Goal: Find specific page/section: Find specific page/section

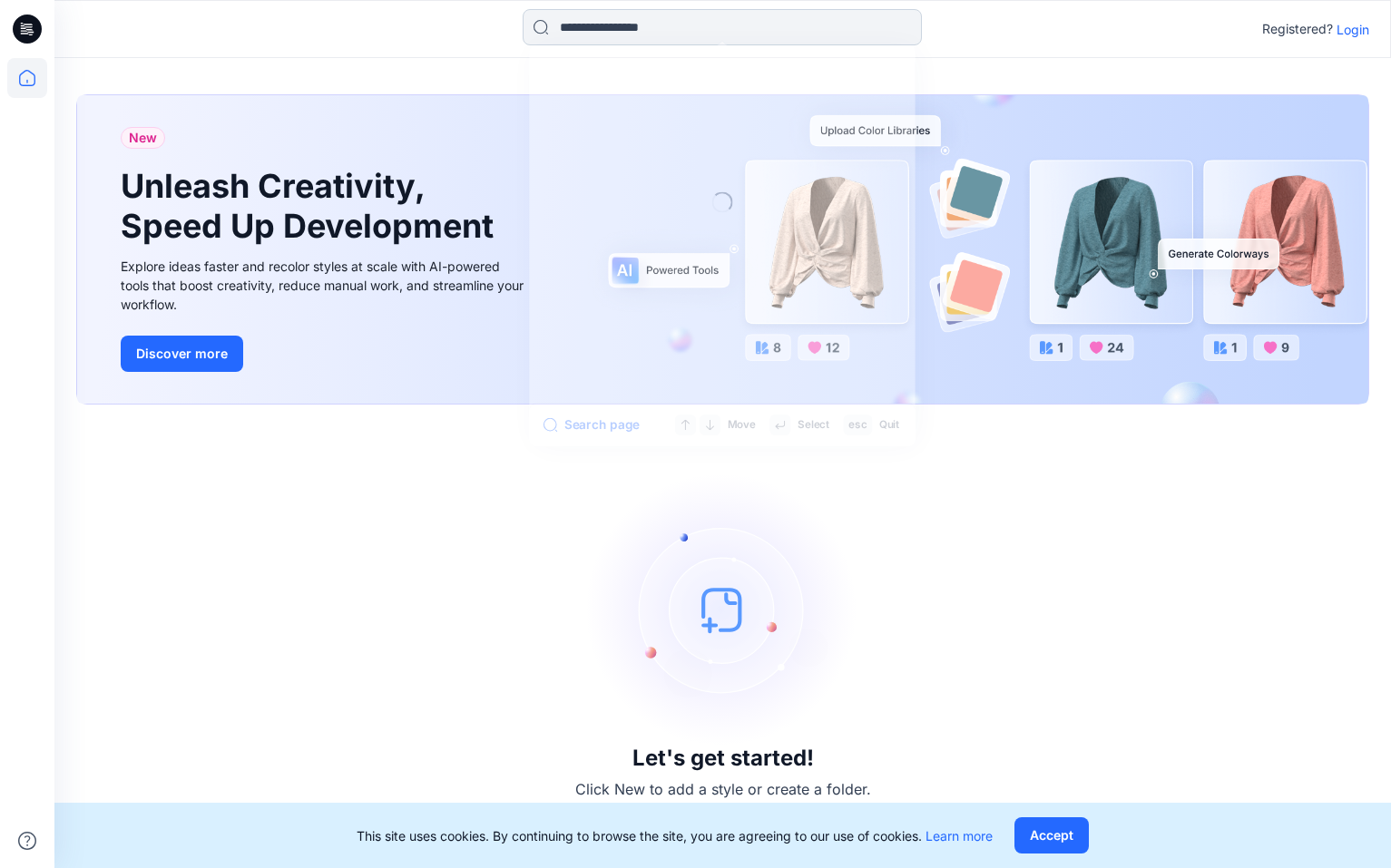
click at [599, 30] on input at bounding box center [722, 27] width 399 height 37
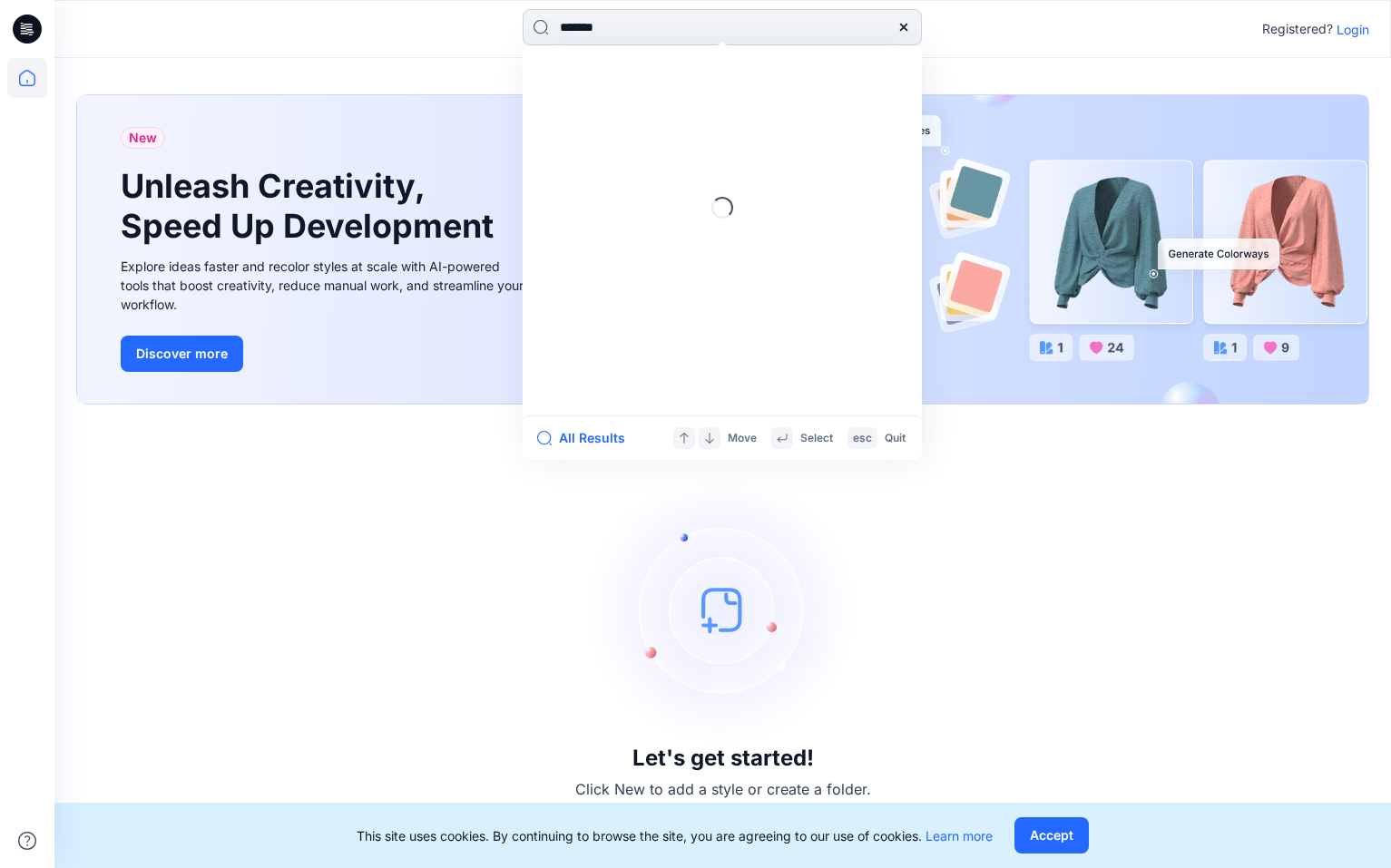
type input "********"
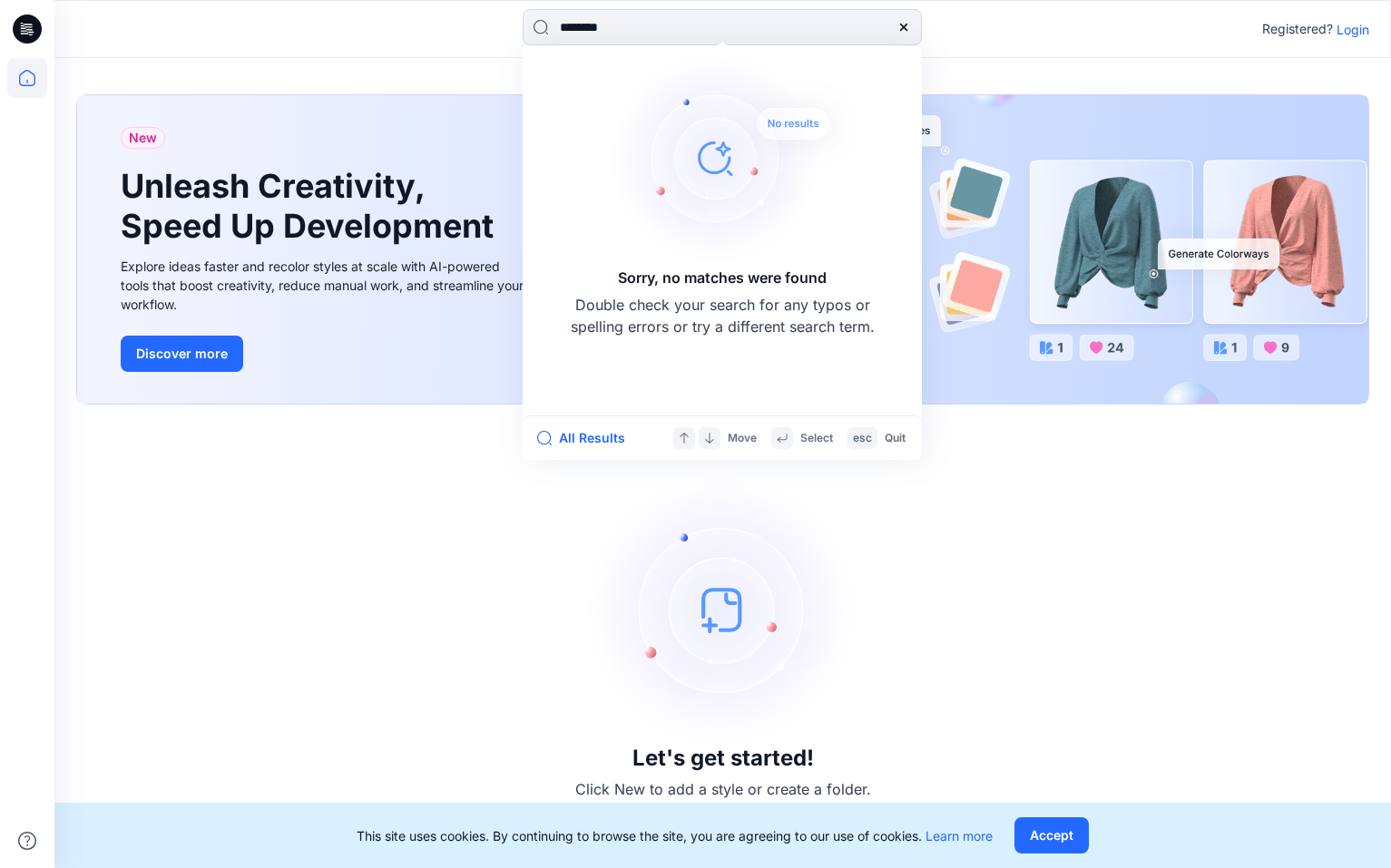
drag, startPoint x: 695, startPoint y: 28, endPoint x: 478, endPoint y: 44, distance: 217.6
click at [478, 44] on div "******** Sorry, no matches were found Double check your search for any typos or…" at bounding box center [722, 29] width 668 height 40
type input "**********"
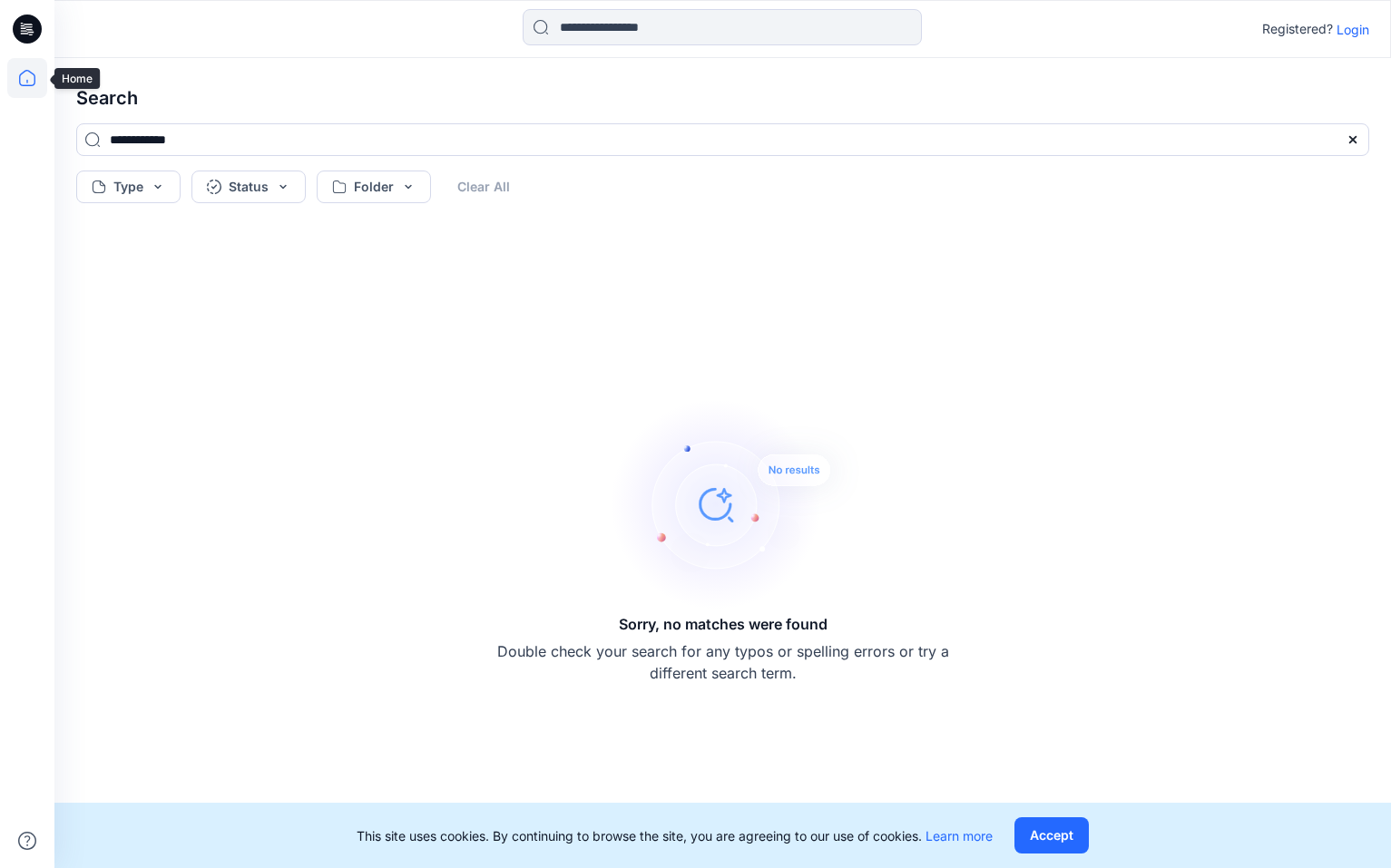
click at [20, 72] on icon at bounding box center [27, 78] width 40 height 40
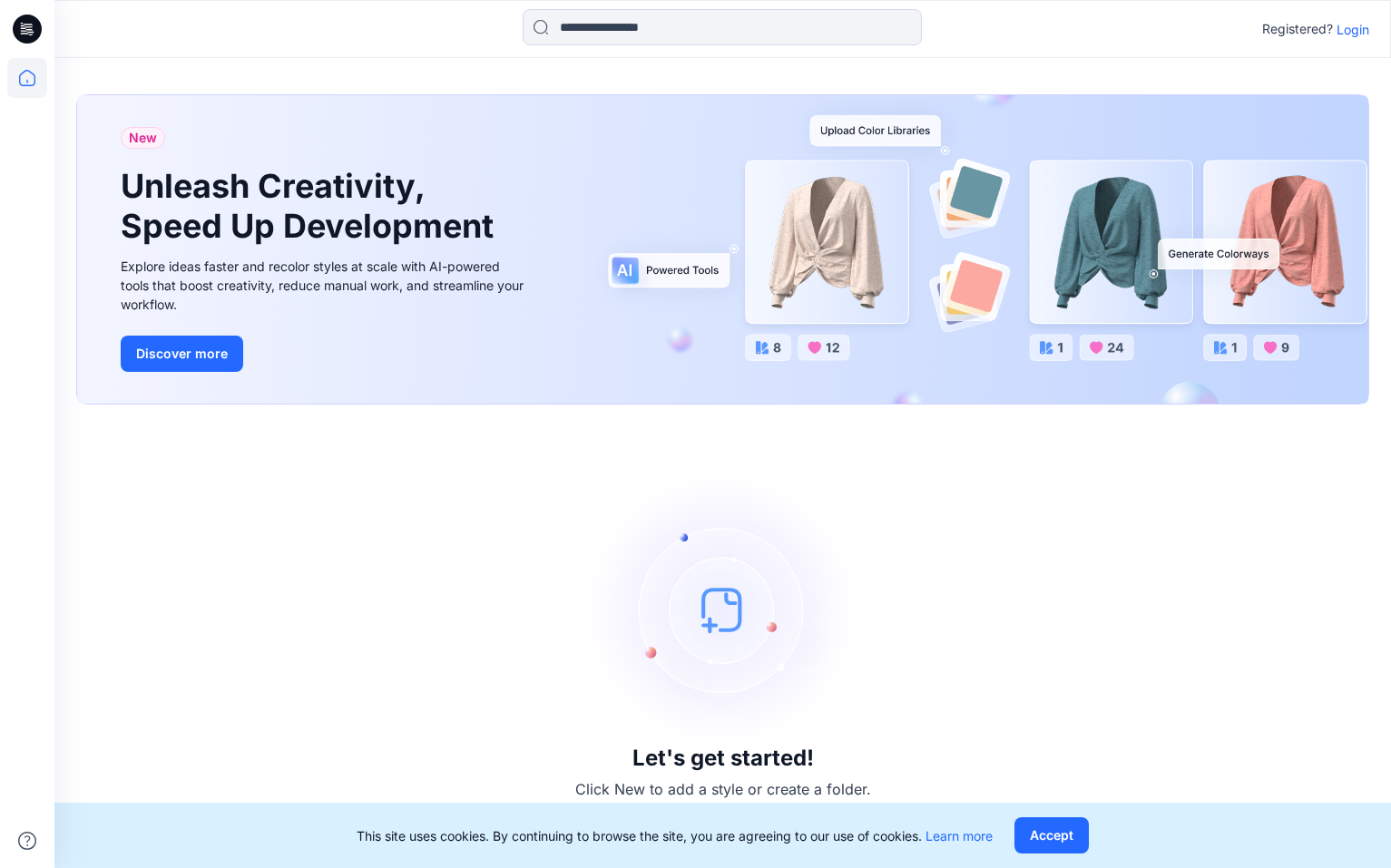
click at [1357, 34] on p "Login" at bounding box center [1353, 29] width 33 height 19
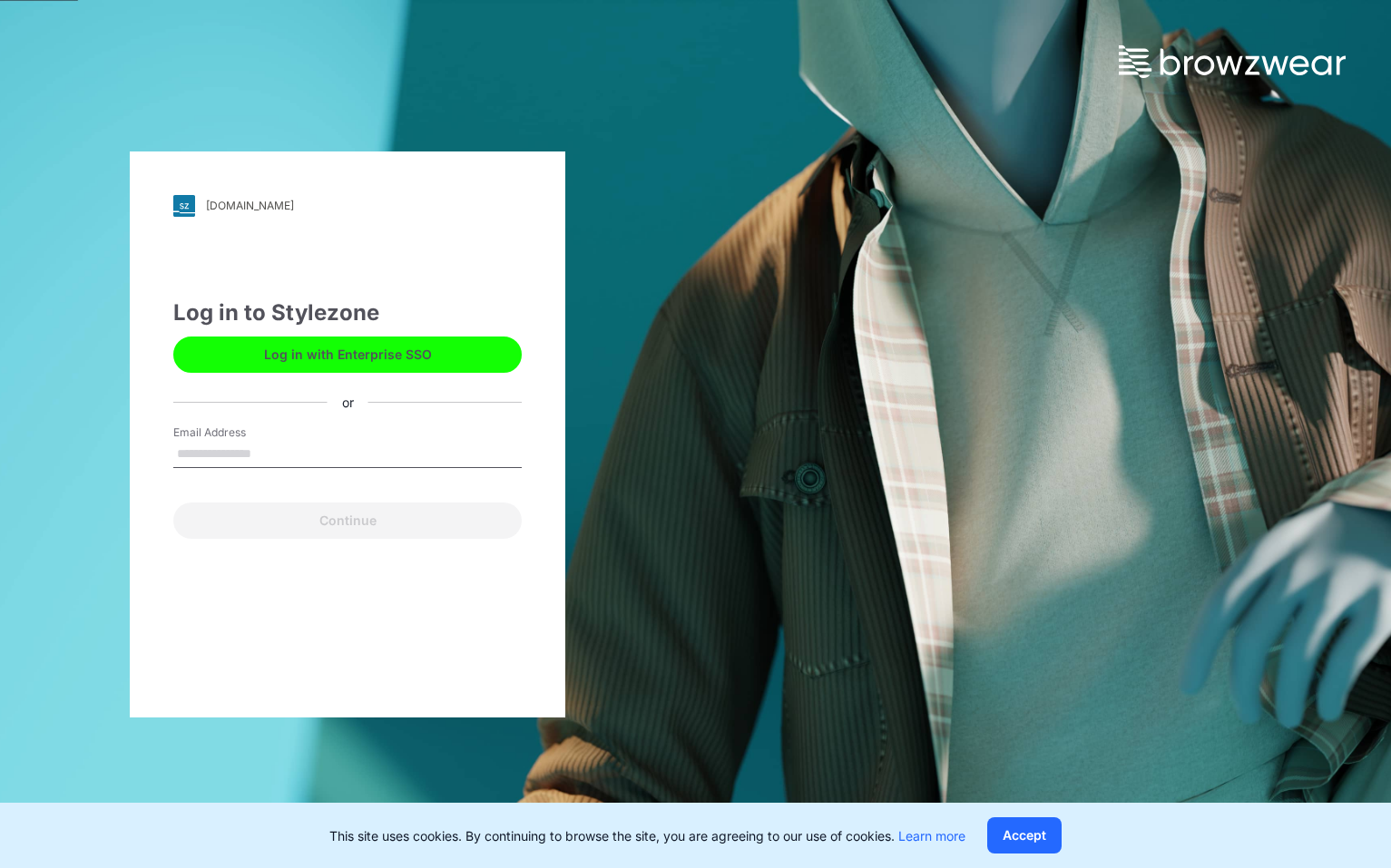
click at [348, 369] on button "Log in with Enterprise SSO" at bounding box center [348, 354] width 348 height 37
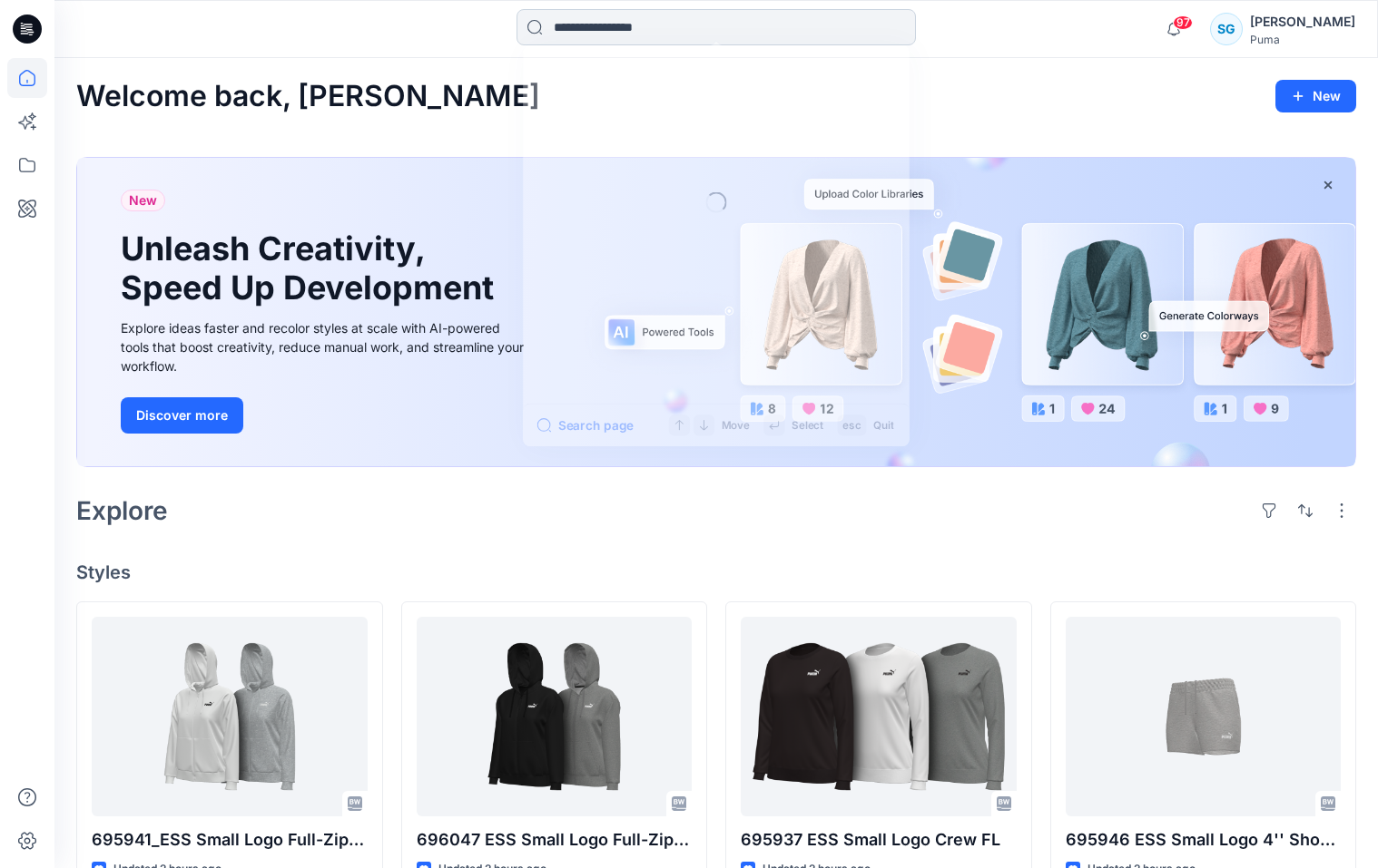
click at [604, 37] on input at bounding box center [716, 27] width 399 height 37
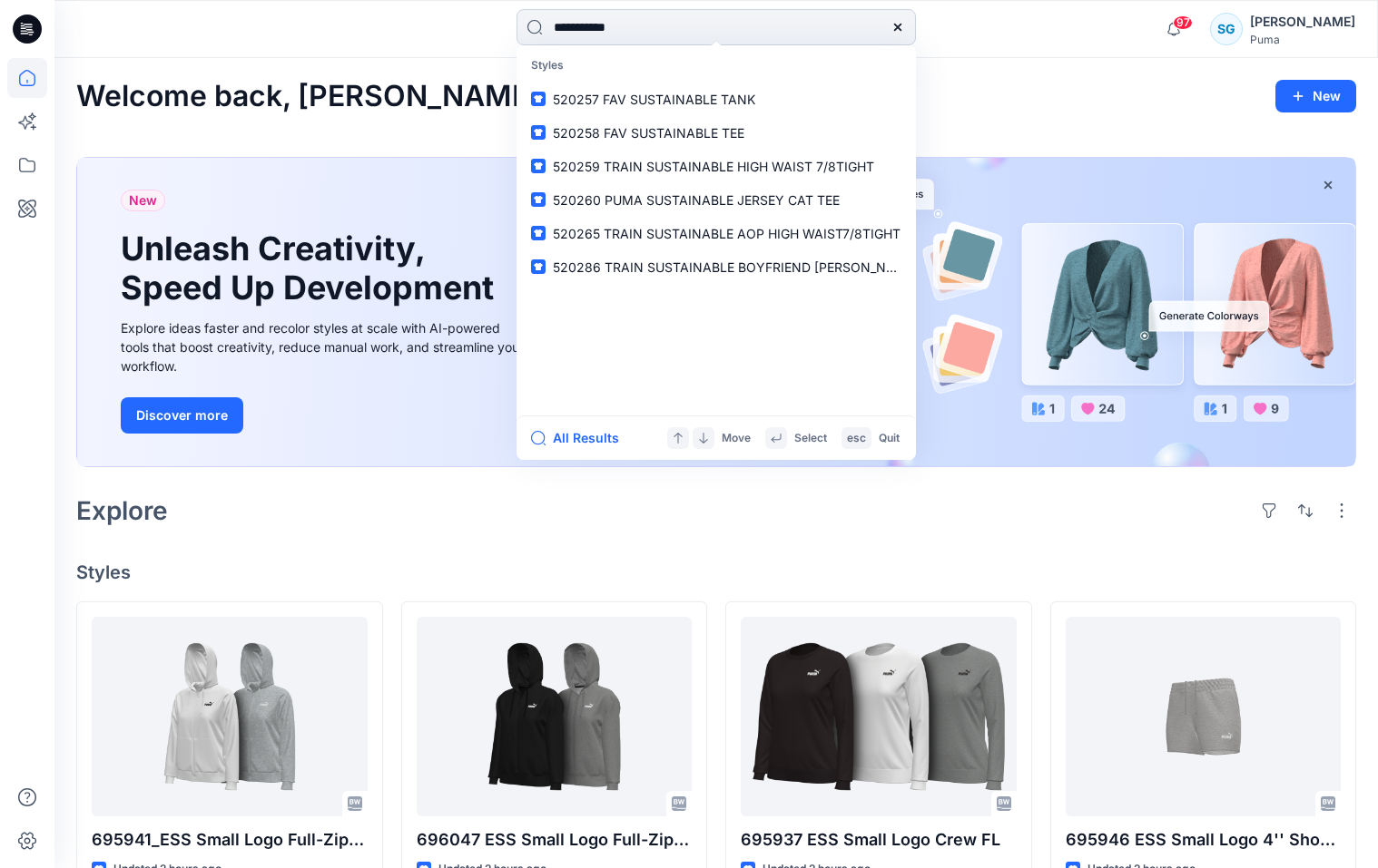
type input "**********"
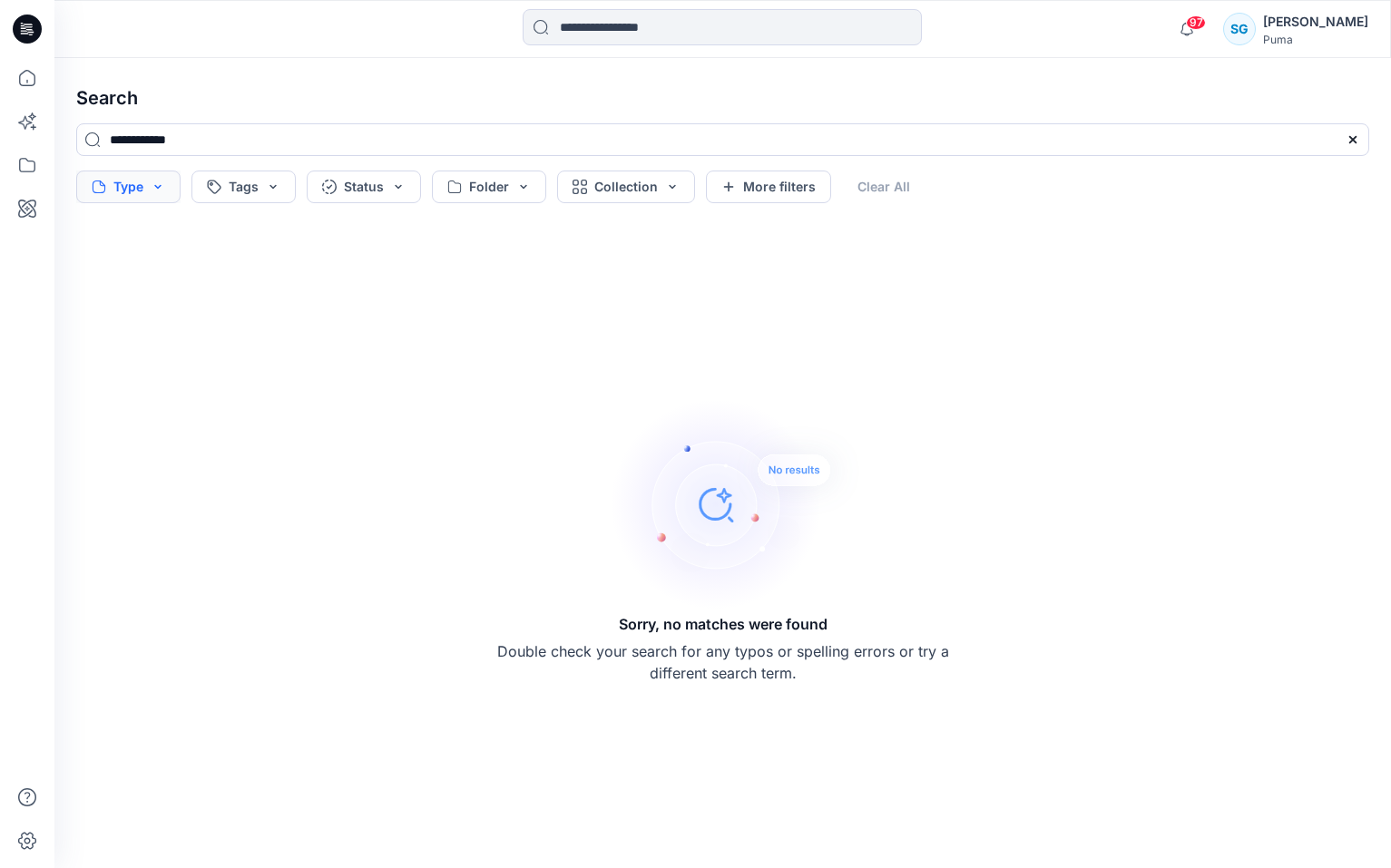
click at [115, 186] on button "Type" at bounding box center [127, 186] width 104 height 33
click at [246, 189] on button "Tags" at bounding box center [243, 186] width 104 height 33
click at [363, 174] on button "Status" at bounding box center [363, 186] width 114 height 33
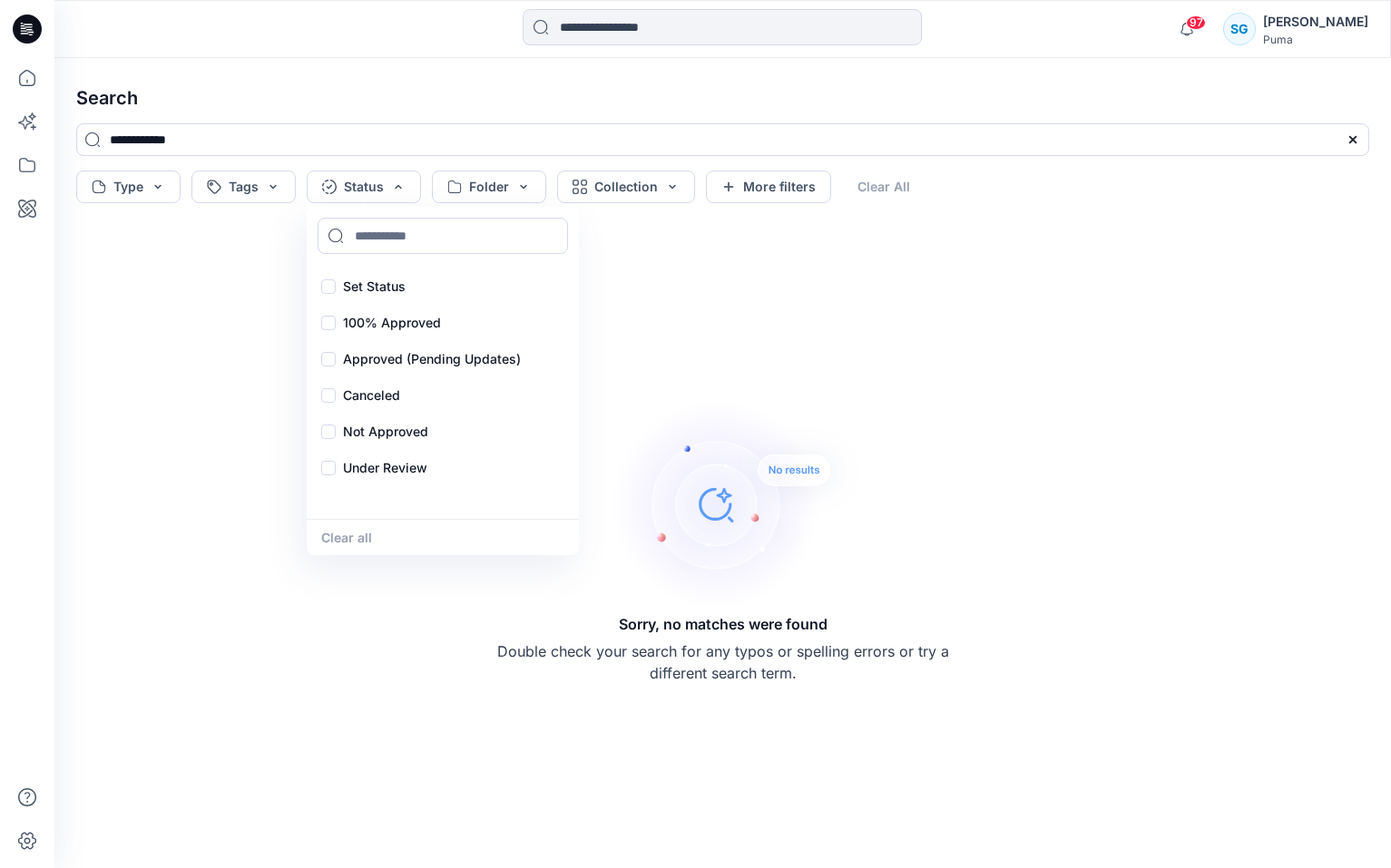
click at [799, 319] on div "Sorry, no matches were found Double check your search for any typos or spelling…" at bounding box center [723, 538] width 1323 height 628
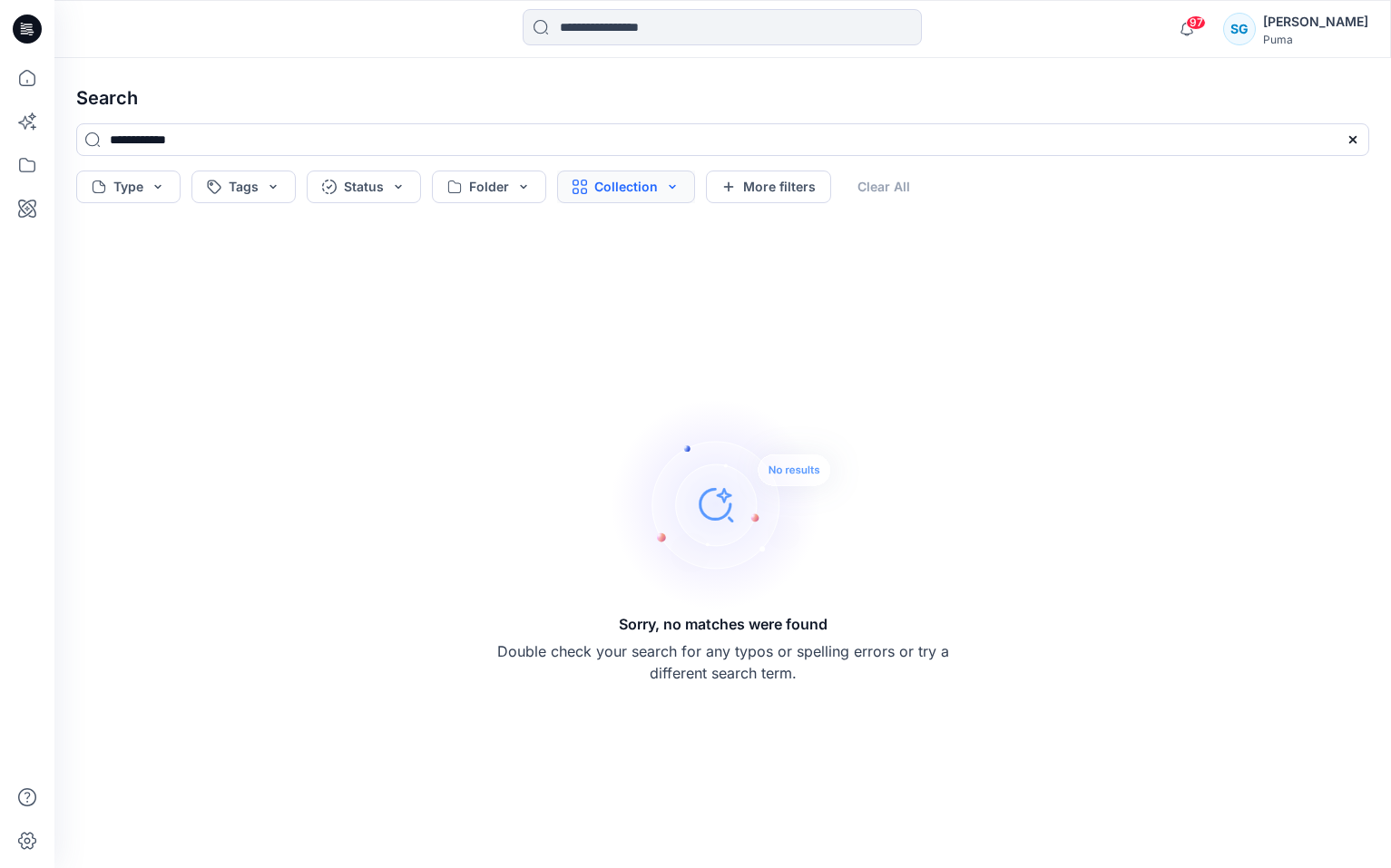
click at [662, 191] on button "Collection" at bounding box center [626, 186] width 138 height 33
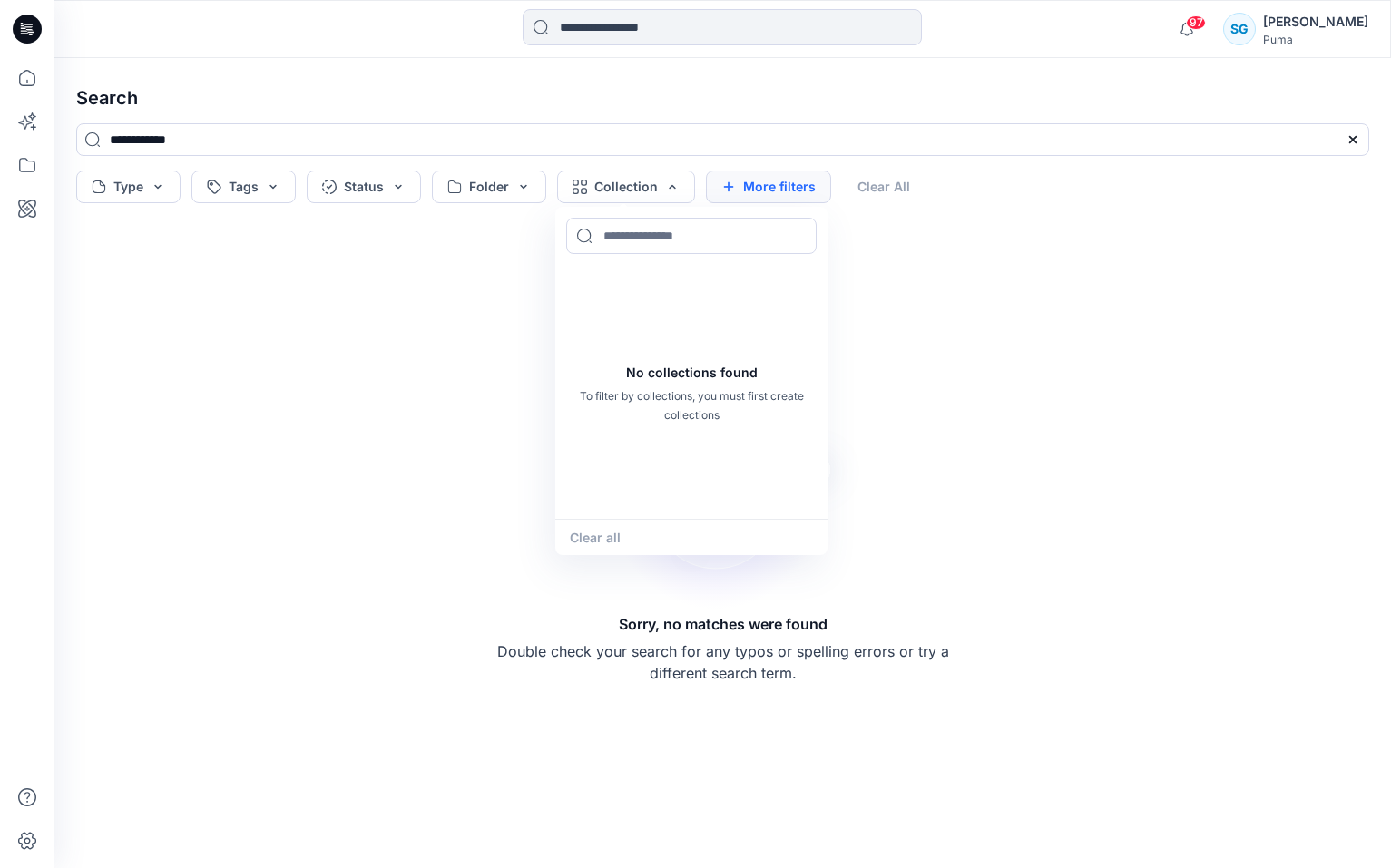
click at [776, 192] on button "More filters" at bounding box center [769, 186] width 126 height 33
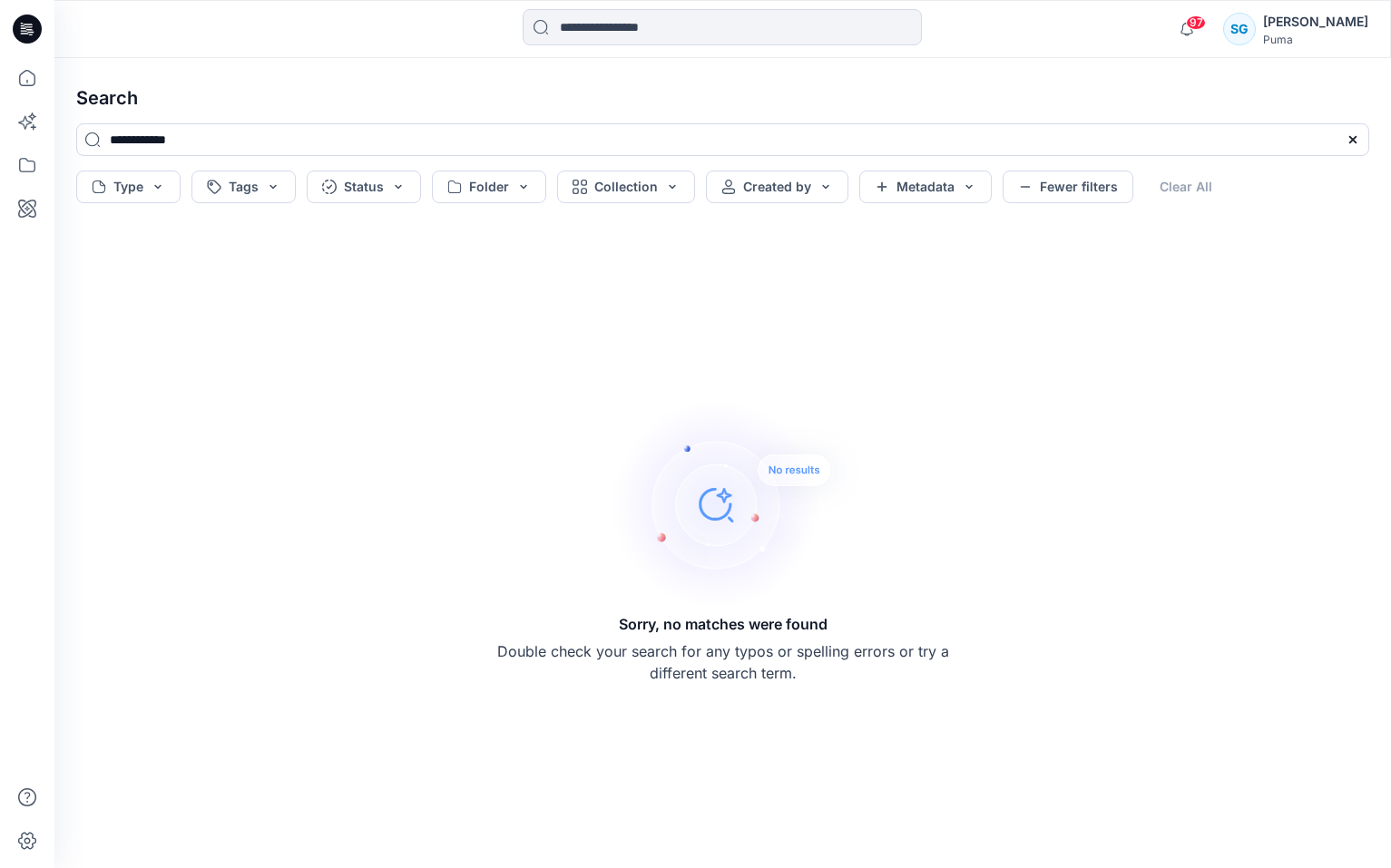
click at [1223, 38] on div "SG" at bounding box center [1239, 29] width 33 height 33
click at [1054, 376] on div "Sorry, no matches were found Double check your search for any typos or spelling…" at bounding box center [723, 538] width 1323 height 628
click at [583, 22] on input at bounding box center [722, 27] width 399 height 37
drag, startPoint x: 352, startPoint y: 293, endPoint x: 278, endPoint y: 247, distance: 87.1
click at [351, 293] on div "Sorry, no matches were found Double check your search for any typos or spelling…" at bounding box center [723, 538] width 1323 height 628
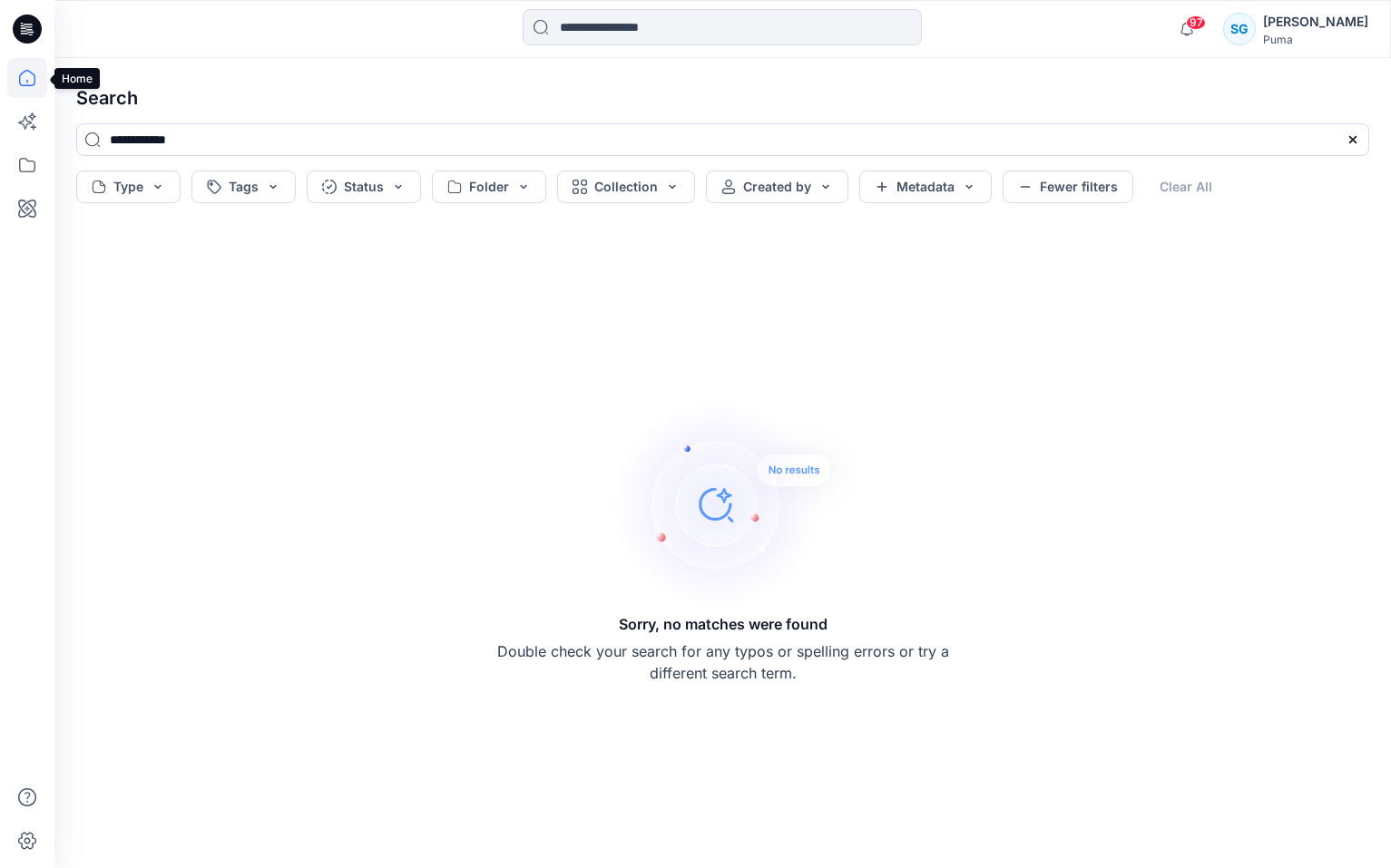
click at [27, 83] on icon at bounding box center [27, 78] width 40 height 40
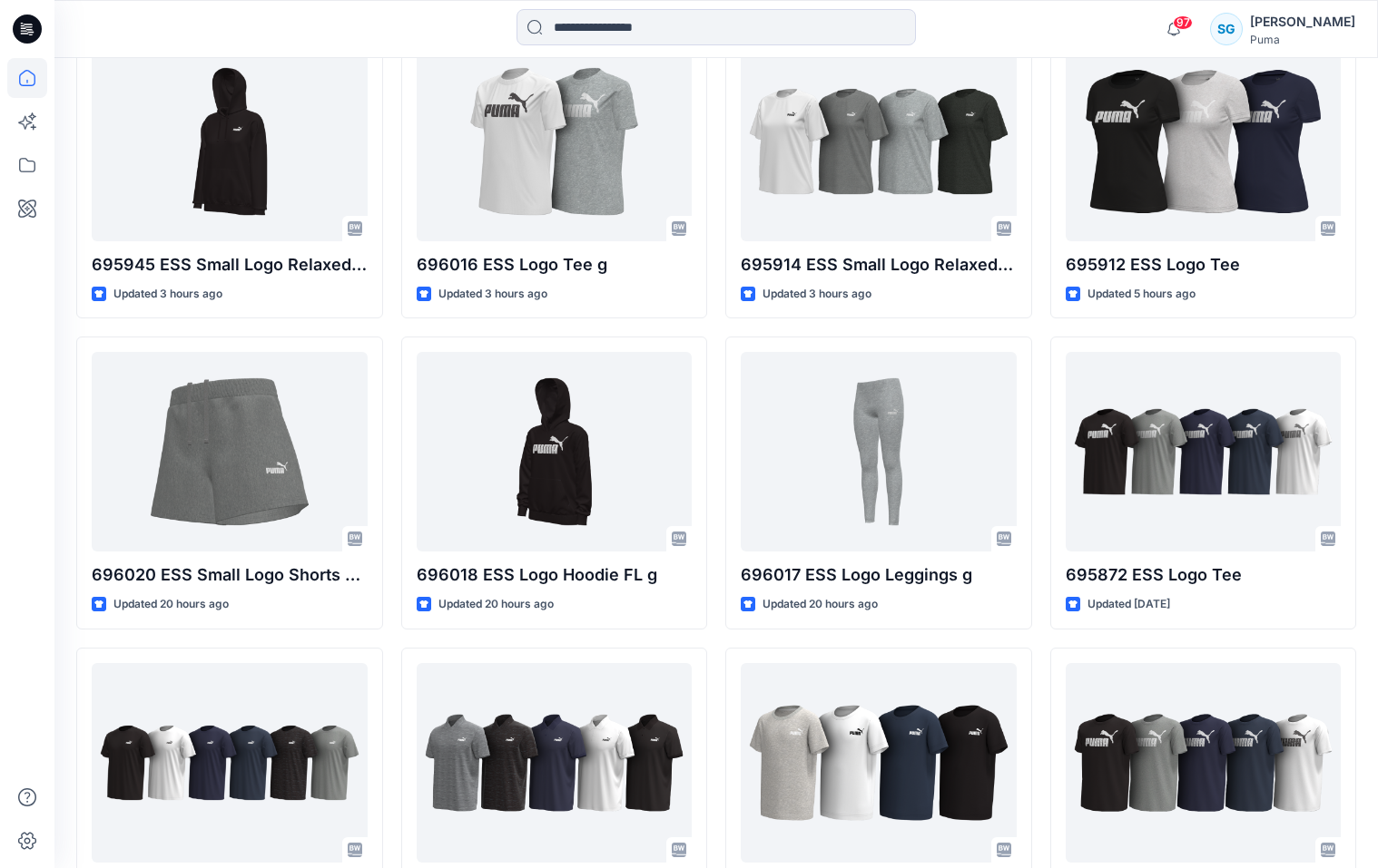
scroll to position [1361, 0]
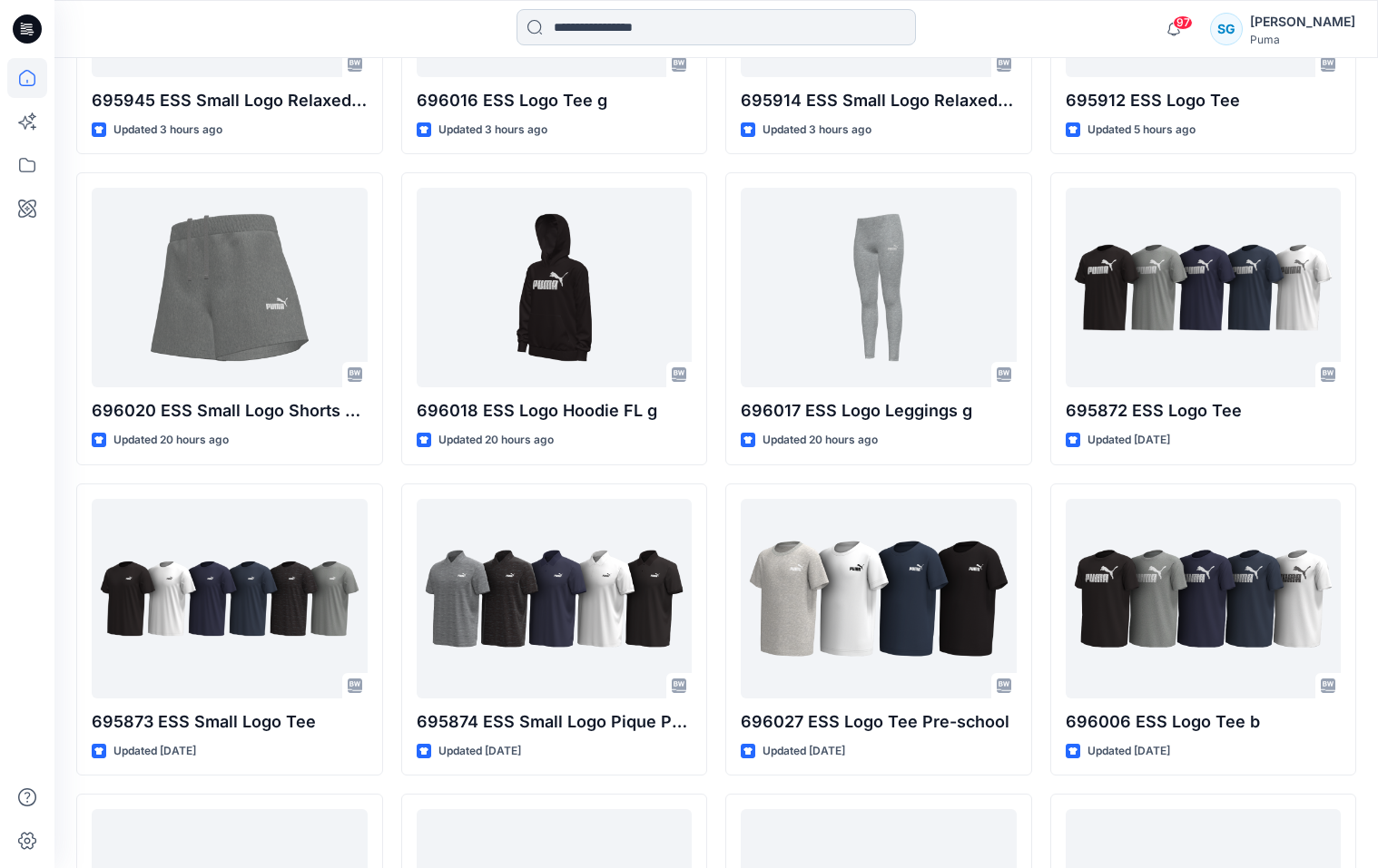
click at [570, 42] on input at bounding box center [716, 27] width 399 height 37
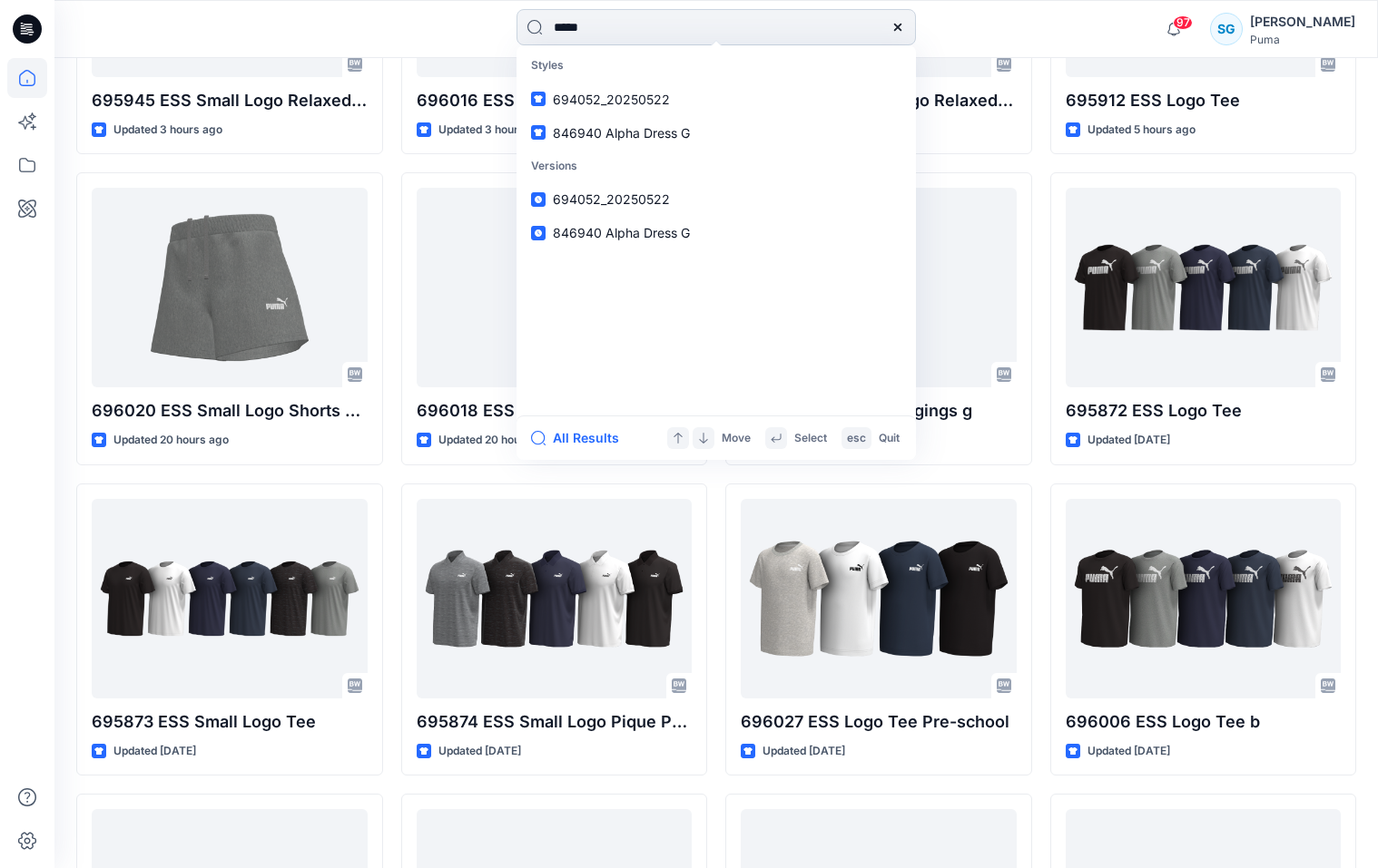
type input "******"
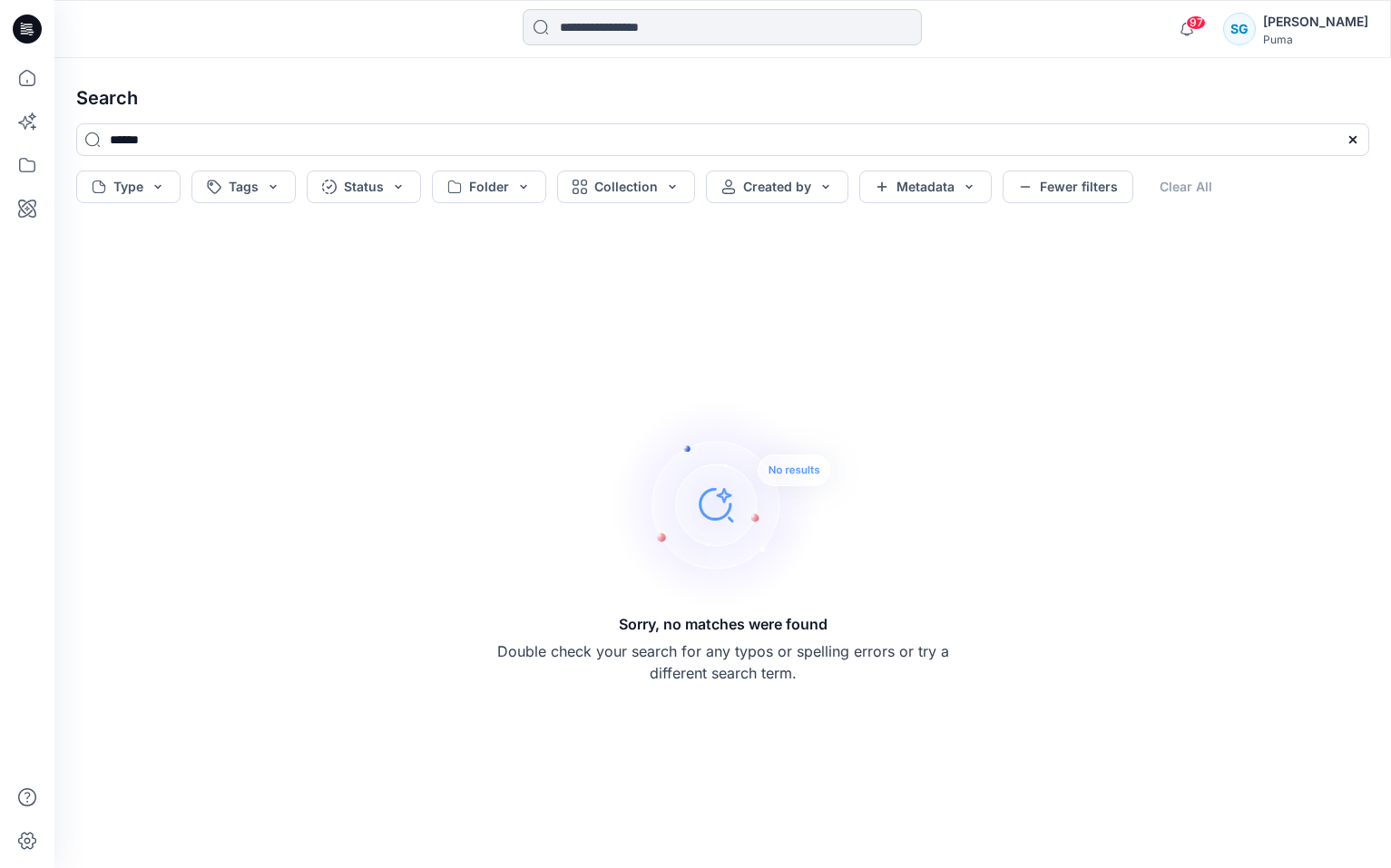
click at [618, 31] on input at bounding box center [722, 27] width 399 height 37
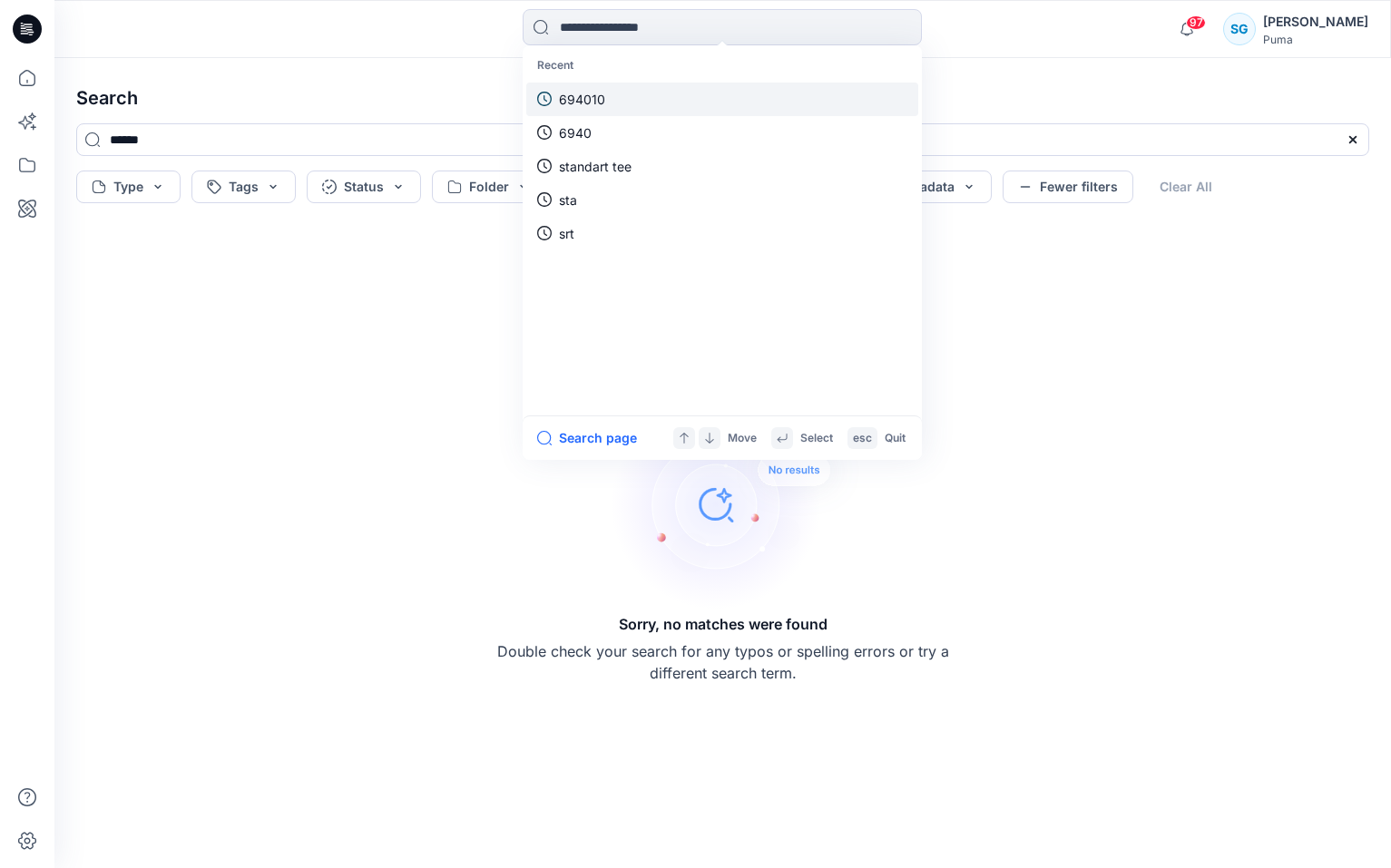
click at [589, 99] on p "694010" at bounding box center [582, 99] width 46 height 19
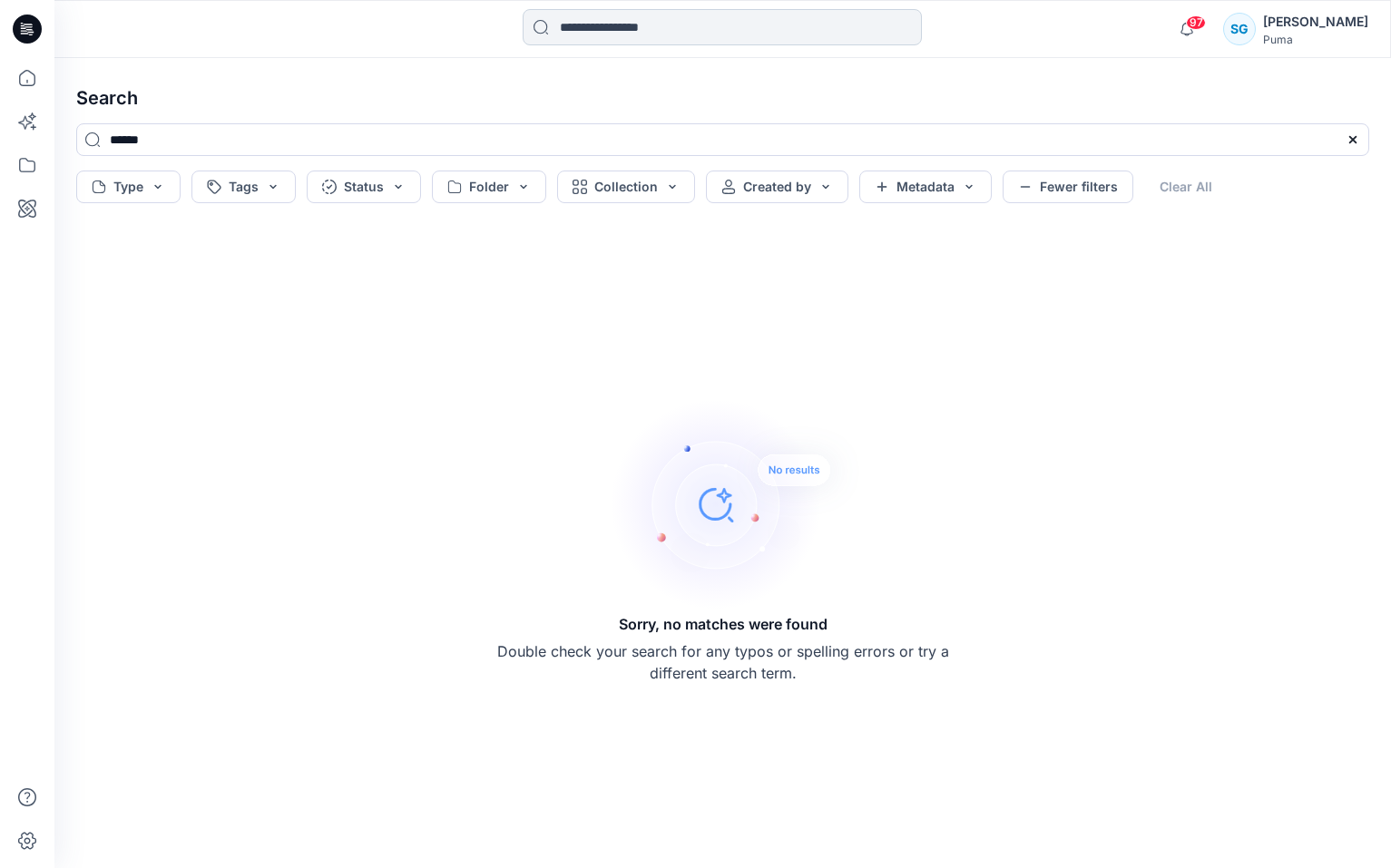
click at [578, 21] on input at bounding box center [722, 27] width 399 height 37
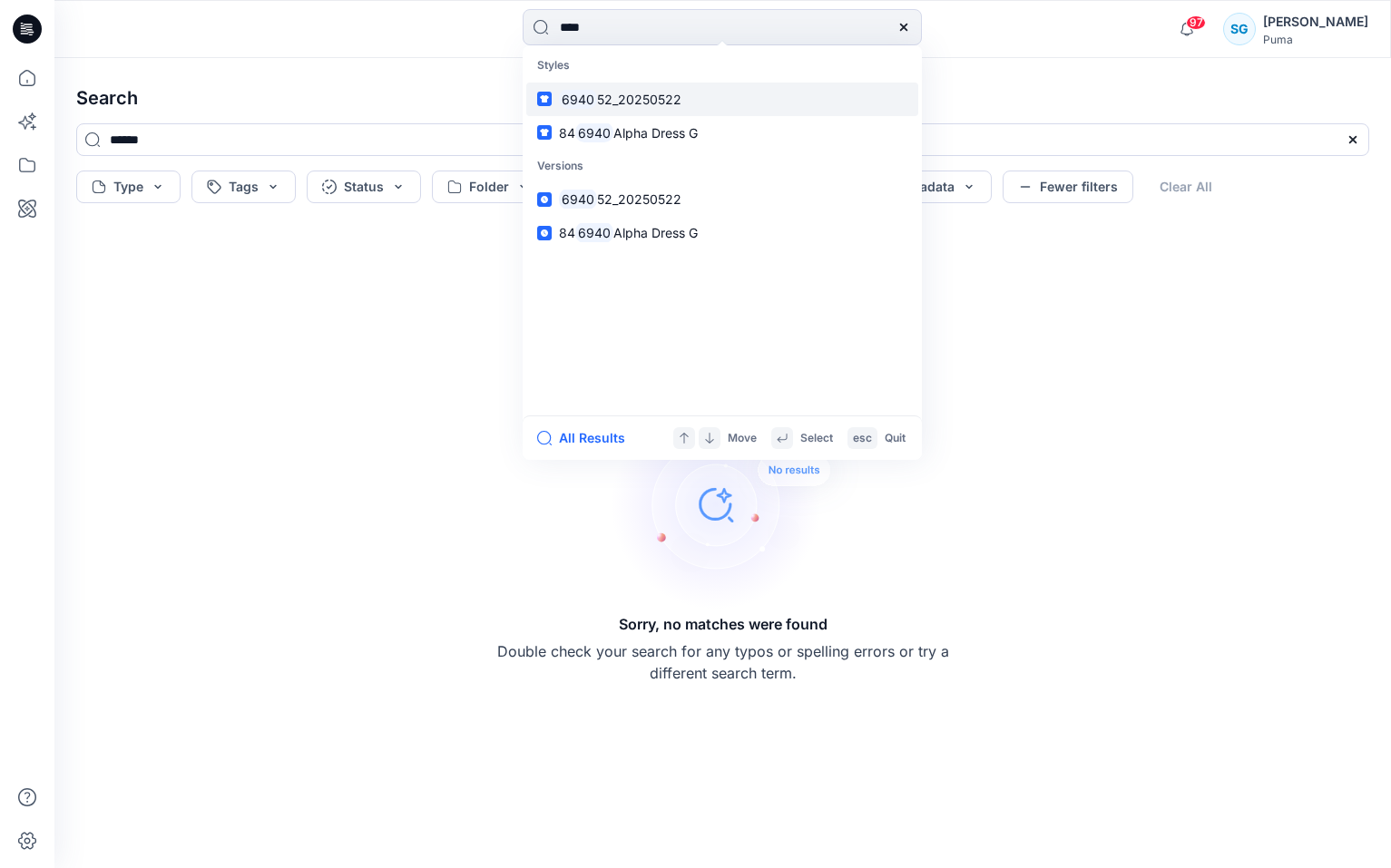
type input "****"
click at [567, 104] on mark "6940" at bounding box center [578, 99] width 38 height 21
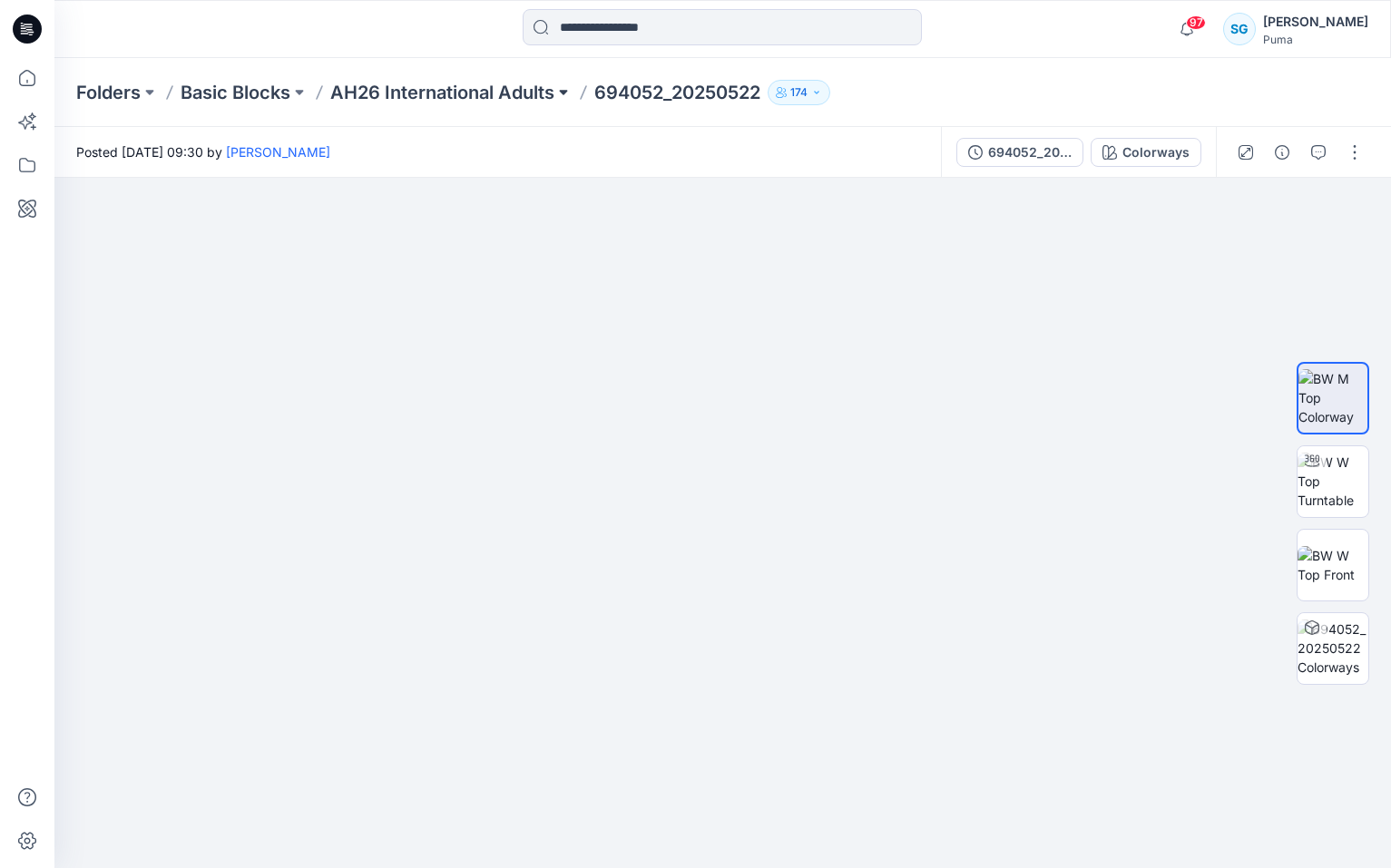
click at [563, 92] on button at bounding box center [563, 92] width 18 height 25
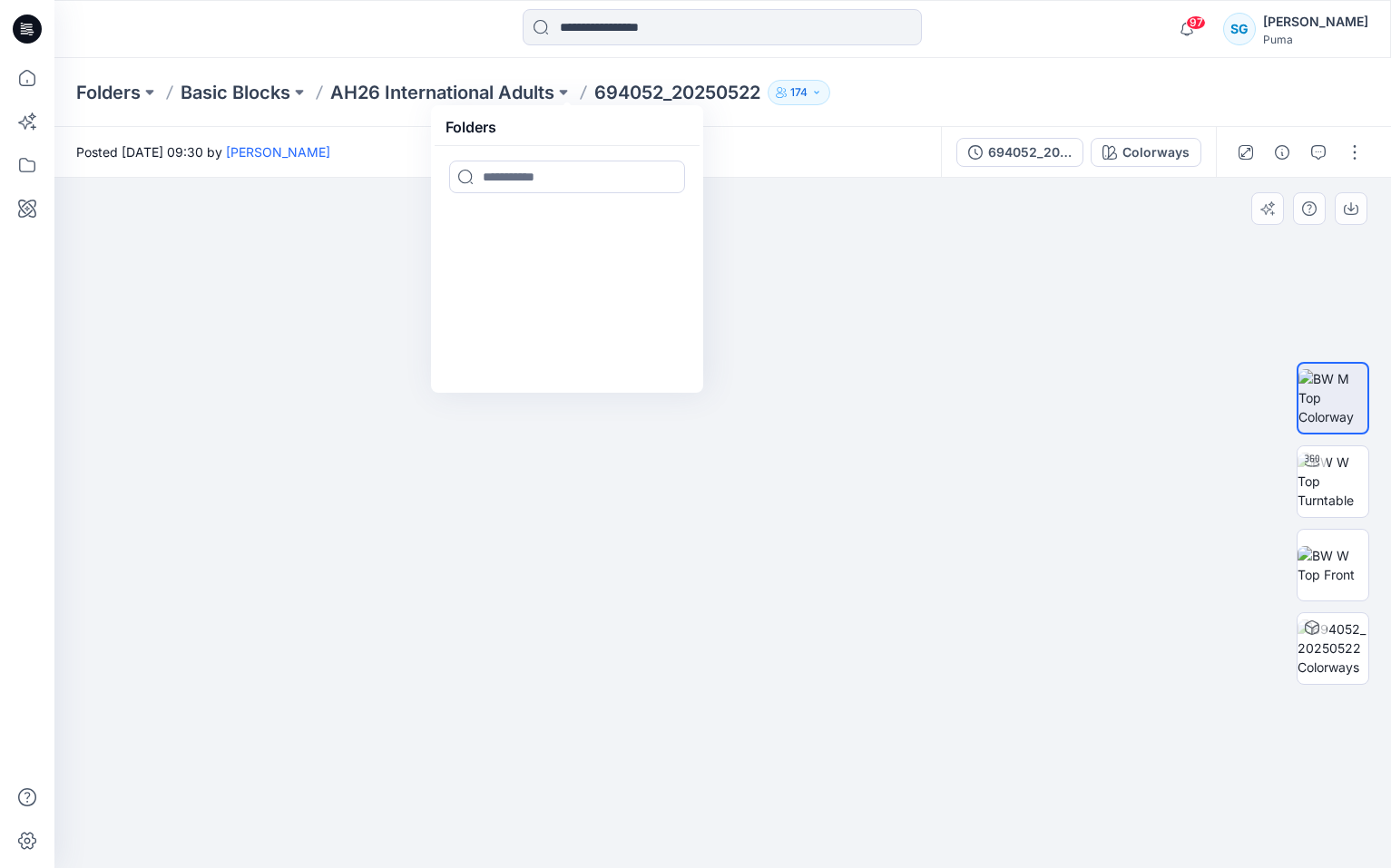
click at [222, 360] on div at bounding box center [722, 522] width 1337 height 690
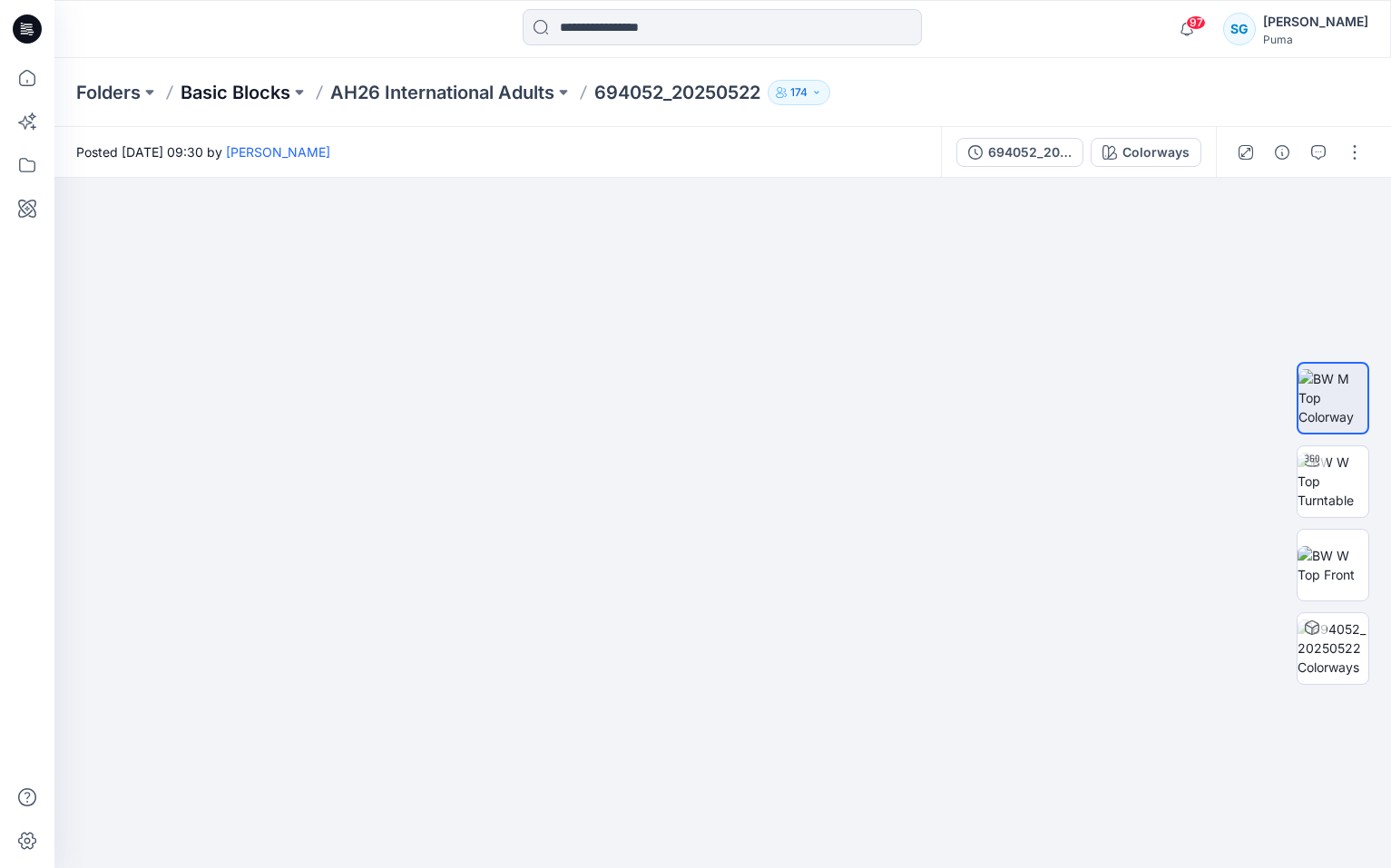
click at [256, 96] on p "Basic Blocks" at bounding box center [235, 92] width 110 height 25
click at [1333, 562] on img at bounding box center [1333, 565] width 71 height 38
